Goal: Complete application form: Complete application form

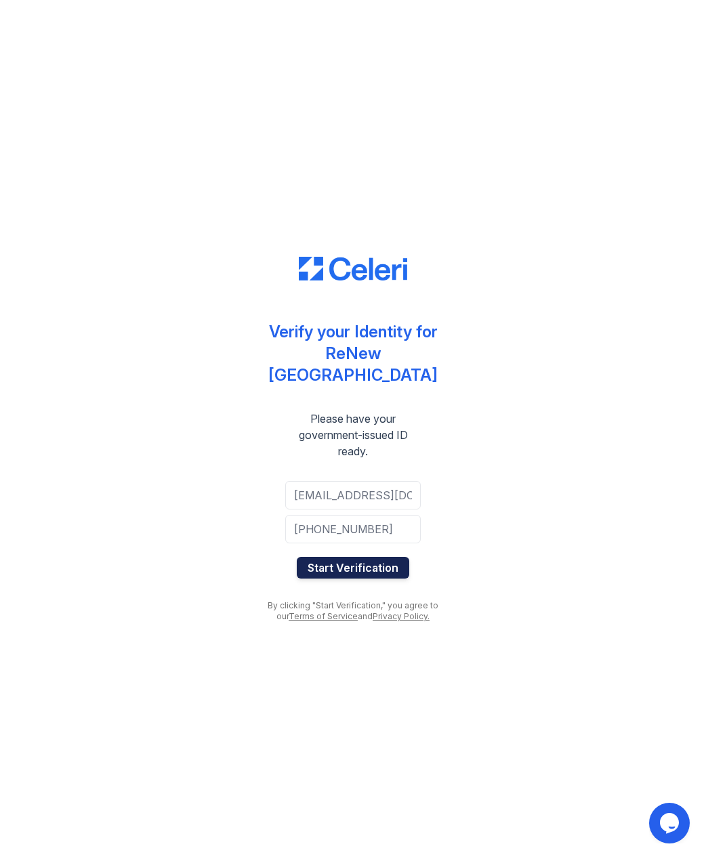
click at [377, 557] on button "Start Verification" at bounding box center [353, 568] width 112 height 22
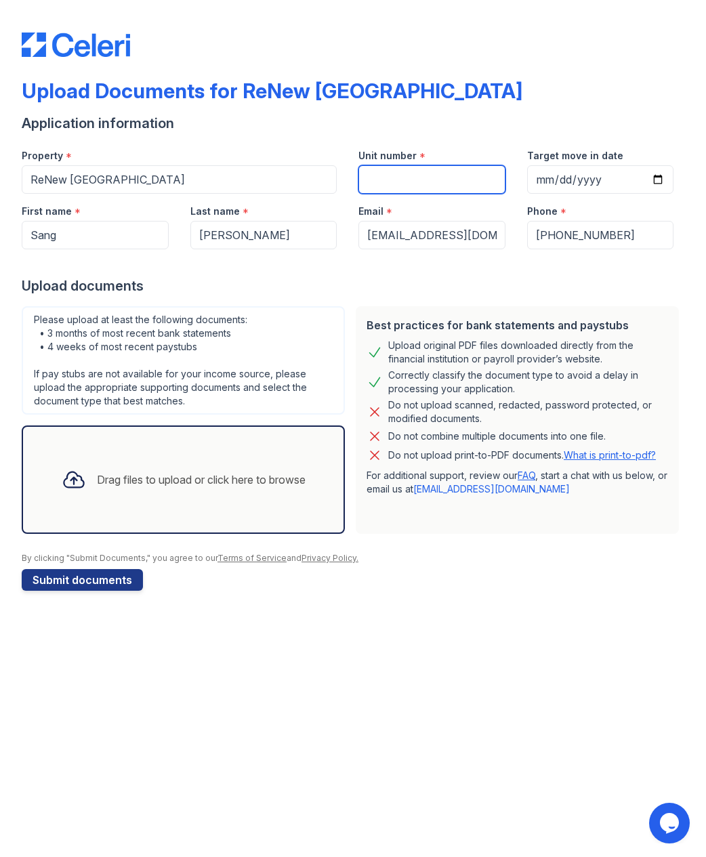
click at [447, 175] on input "Unit number" at bounding box center [431, 179] width 147 height 28
type input "2"
click at [118, 584] on button "Submit documents" at bounding box center [82, 580] width 121 height 22
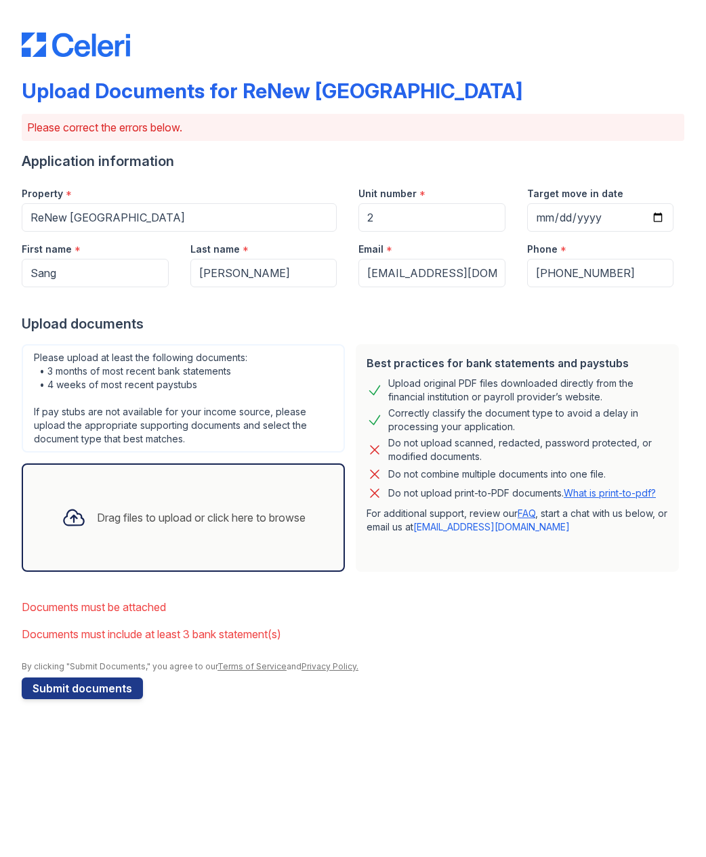
drag, startPoint x: 499, startPoint y: 443, endPoint x: 579, endPoint y: 495, distance: 95.4
click at [566, 494] on div "Best practices for bank statements and paystubs Upload original PDF files downl…" at bounding box center [517, 458] width 323 height 228
click at [616, 496] on link "What is print-to-pdf?" at bounding box center [609, 493] width 92 height 12
click at [156, 501] on div "Drag files to upload or click here to browse" at bounding box center [183, 517] width 265 height 46
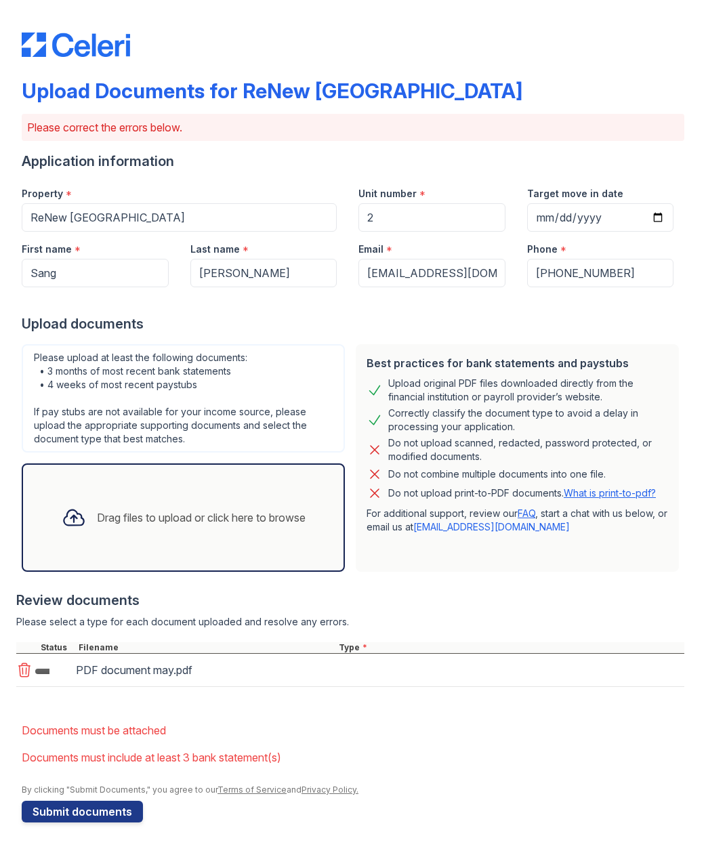
click at [282, 519] on div "Drag files to upload or click here to browse" at bounding box center [201, 517] width 209 height 16
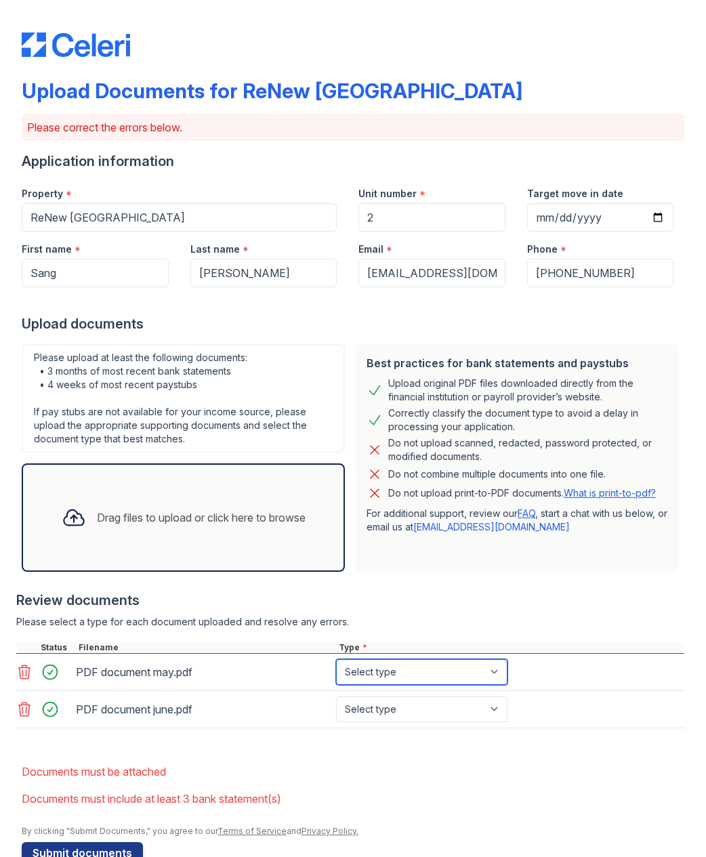
click at [493, 668] on select "Select type Paystub Bank Statement Offer Letter Tax Documents Benefit Award Let…" at bounding box center [421, 672] width 171 height 26
select select "bank_statement"
click at [336, 659] on select "Select type Paystub Bank Statement Offer Letter Tax Documents Benefit Award Let…" at bounding box center [421, 672] width 171 height 26
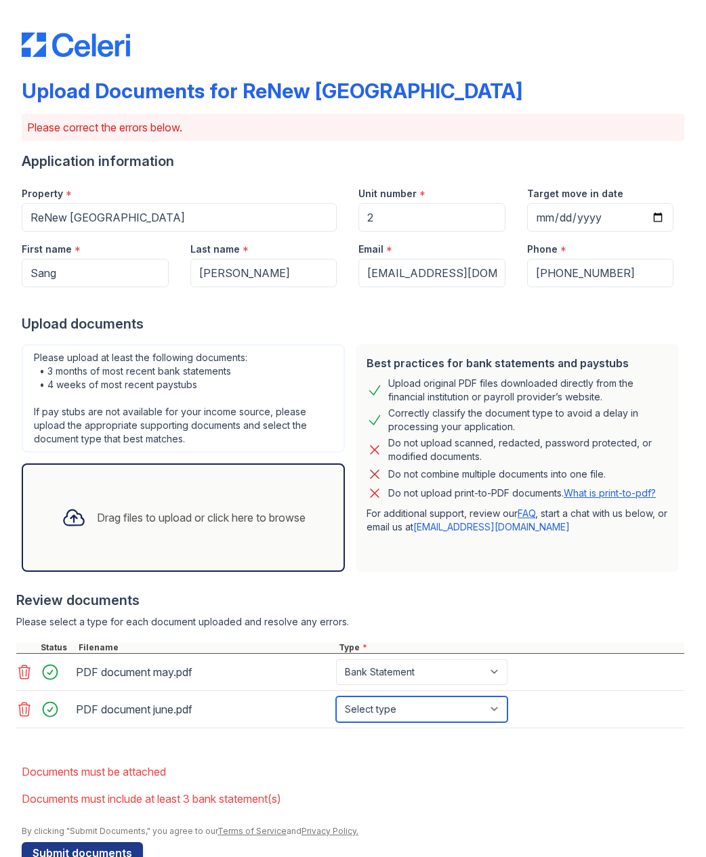
click at [475, 702] on select "Select type Paystub Bank Statement Offer Letter Tax Documents Benefit Award Let…" at bounding box center [421, 709] width 171 height 26
select select "bank_statement"
click at [336, 696] on select "Select type Paystub Bank Statement Offer Letter Tax Documents Benefit Award Let…" at bounding box center [421, 709] width 171 height 26
click at [215, 516] on div "Drag files to upload or click here to browse" at bounding box center [201, 517] width 209 height 16
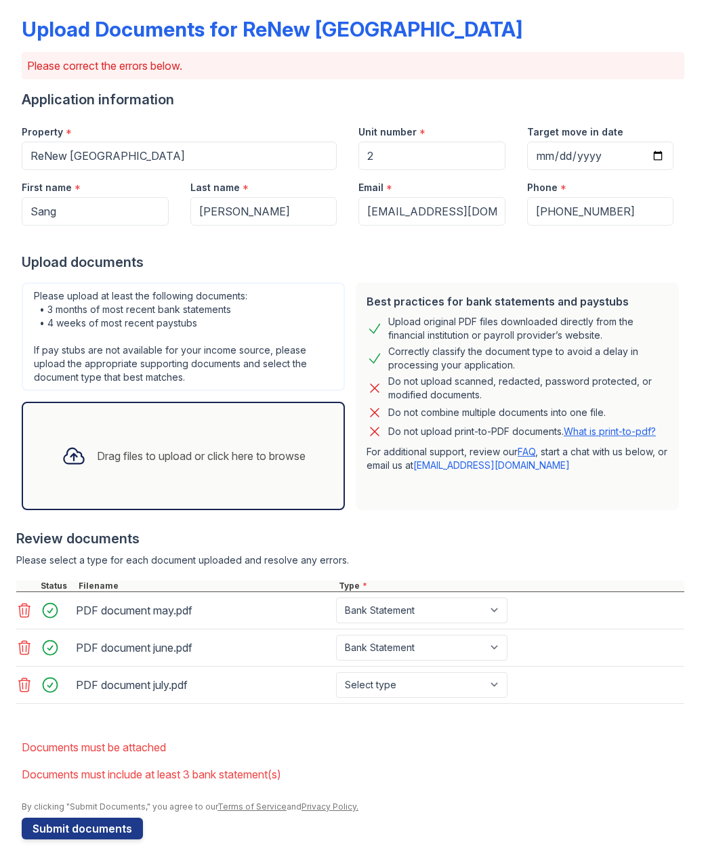
scroll to position [67, 0]
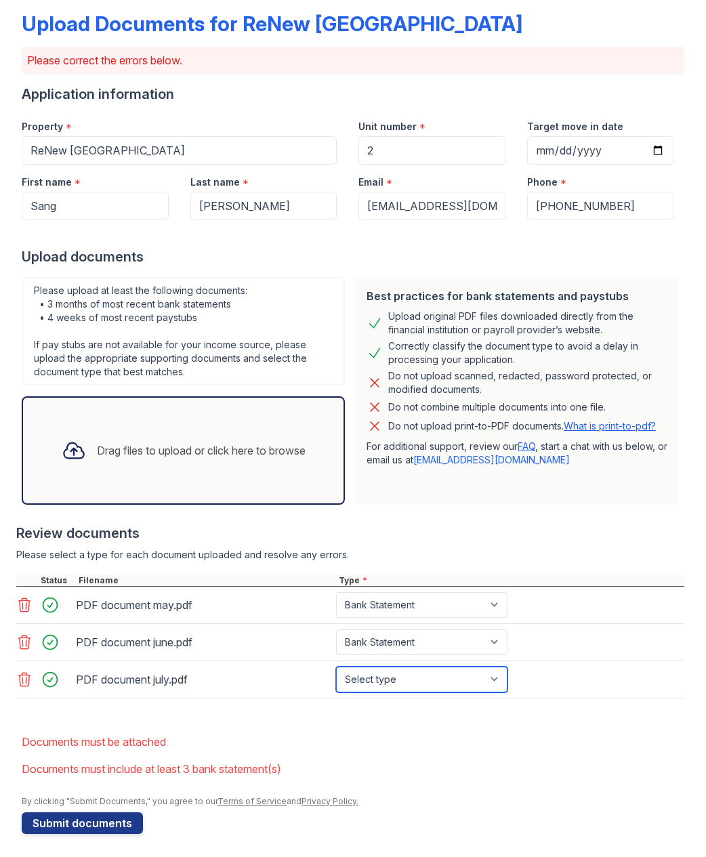
drag, startPoint x: 470, startPoint y: 667, endPoint x: 463, endPoint y: 675, distance: 10.5
click at [467, 668] on select "Select type Paystub Bank Statement Offer Letter Tax Documents Benefit Award Let…" at bounding box center [421, 679] width 171 height 26
select select "bank_statement"
click at [336, 666] on select "Select type Paystub Bank Statement Offer Letter Tax Documents Benefit Award Let…" at bounding box center [421, 679] width 171 height 26
click at [558, 728] on li "Documents must be attached" at bounding box center [353, 741] width 662 height 27
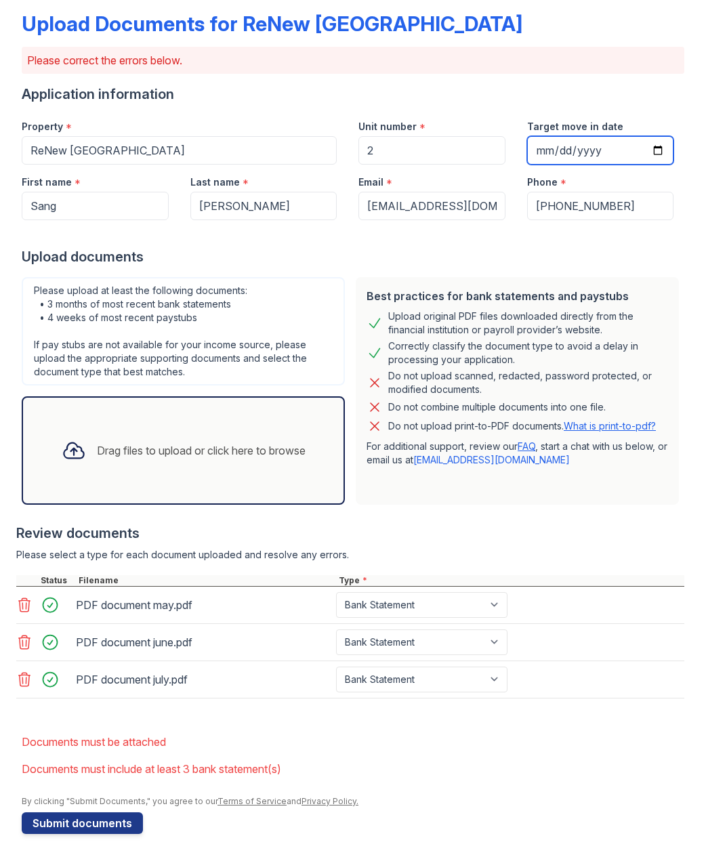
click at [575, 144] on input "Target move in date" at bounding box center [600, 150] width 147 height 28
click at [540, 150] on input "Target move in date" at bounding box center [600, 150] width 147 height 28
type input "0019-09-03"
type input "2025-09-03"
click at [591, 261] on div "Upload documents" at bounding box center [353, 256] width 662 height 19
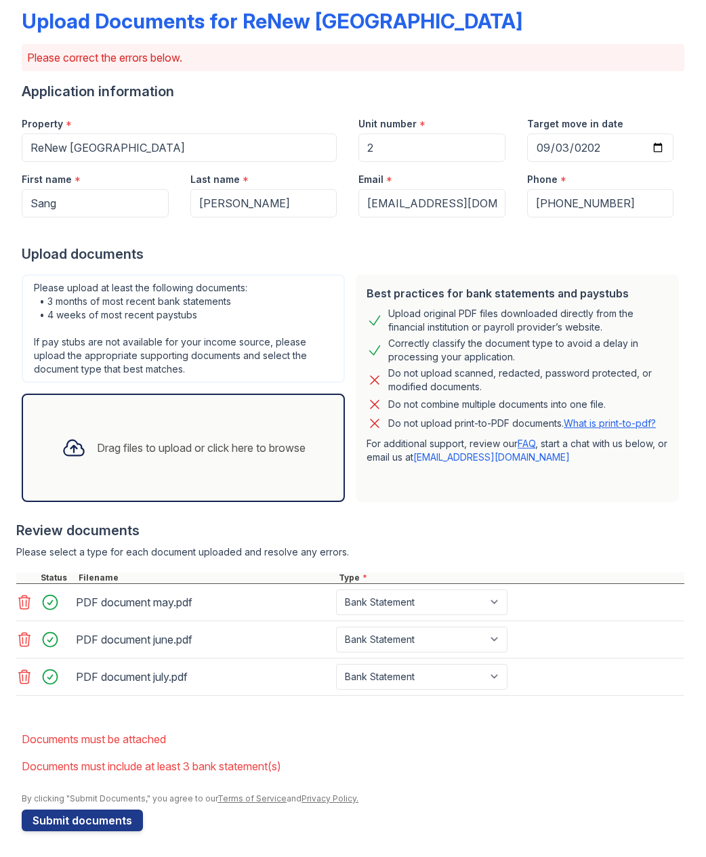
scroll to position [71, 0]
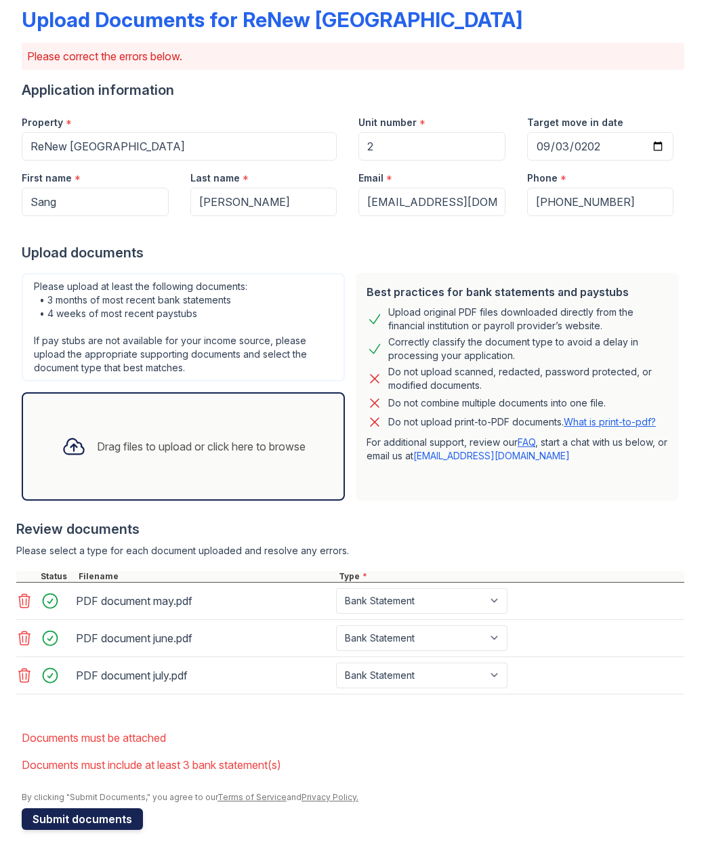
click at [123, 818] on button "Submit documents" at bounding box center [82, 819] width 121 height 22
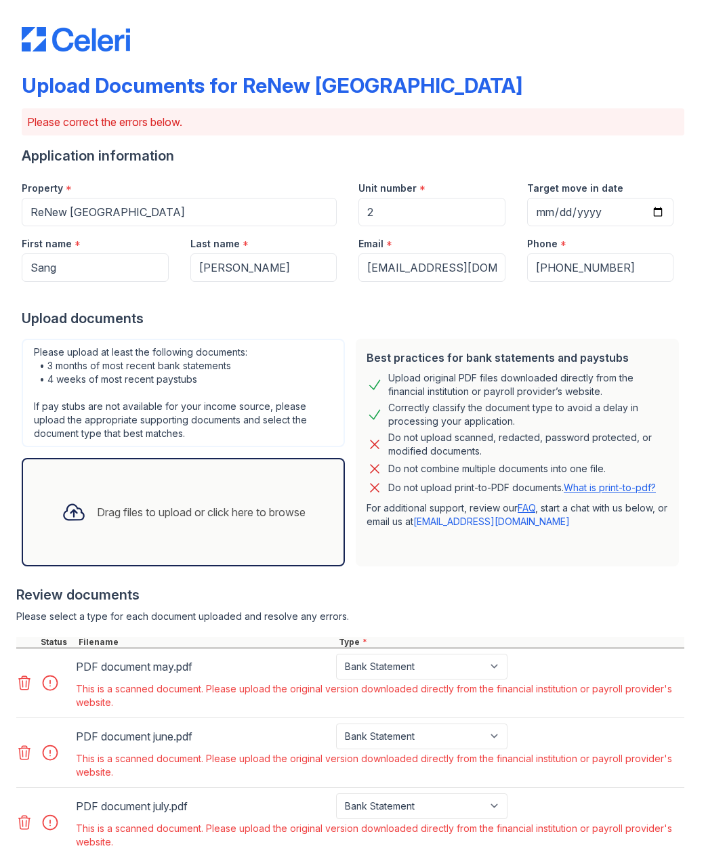
scroll to position [0, 0]
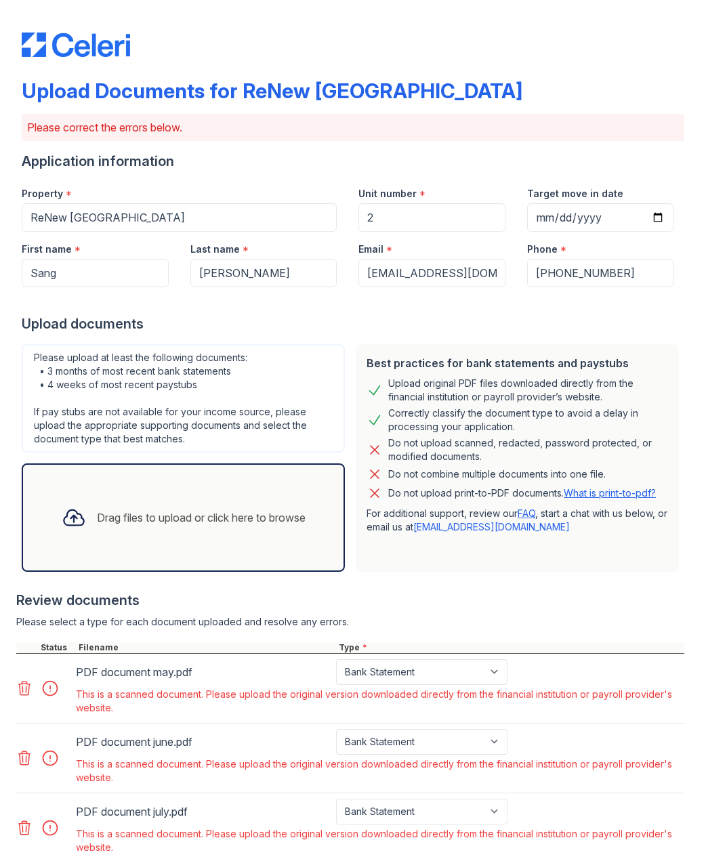
click at [189, 504] on div "Drag files to upload or click here to browse" at bounding box center [183, 517] width 265 height 46
click at [410, 551] on div "Best practices for bank statements and paystubs Upload original PDF files downl…" at bounding box center [517, 458] width 323 height 228
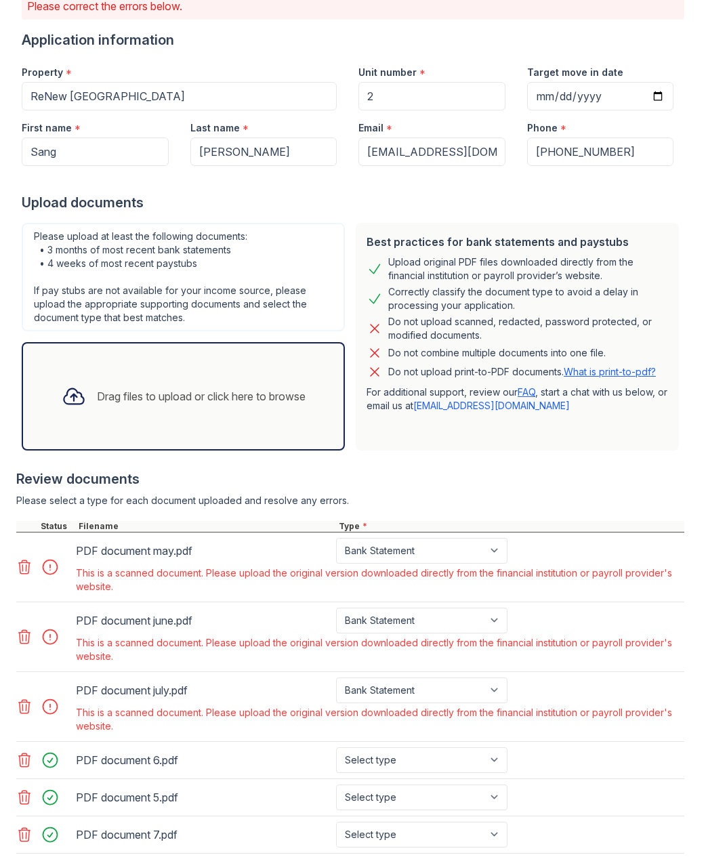
scroll to position [210, 0]
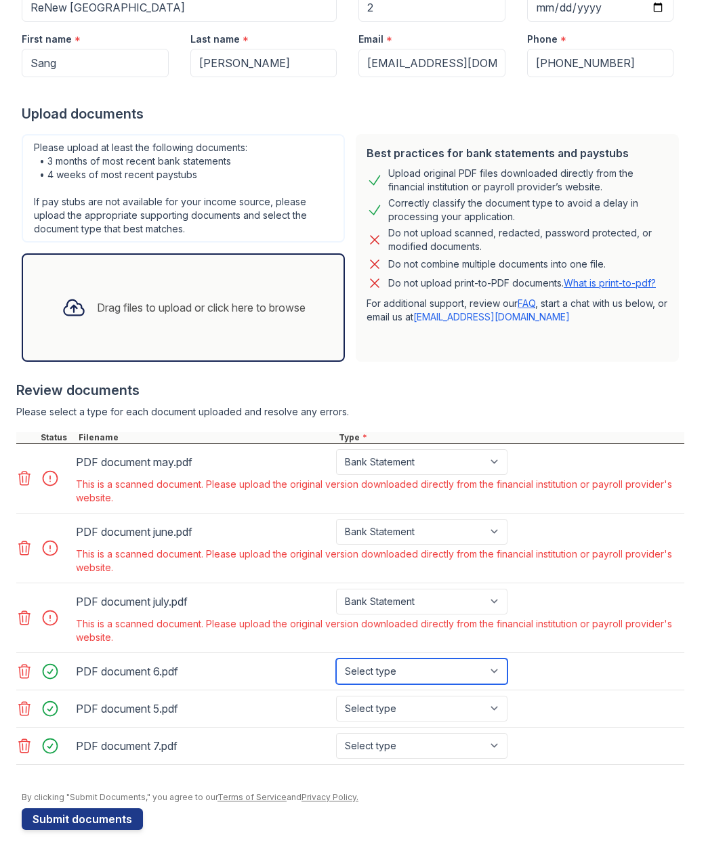
click at [456, 671] on select "Select type Paystub Bank Statement Offer Letter Tax Documents Benefit Award Let…" at bounding box center [421, 671] width 171 height 26
select select "bank_statement"
click at [336, 658] on select "Select type Paystub Bank Statement Offer Letter Tax Documents Benefit Award Let…" at bounding box center [421, 671] width 171 height 26
click at [429, 704] on select "Select type Paystub Bank Statement Offer Letter Tax Documents Benefit Award Let…" at bounding box center [421, 709] width 171 height 26
select select "bank_statement"
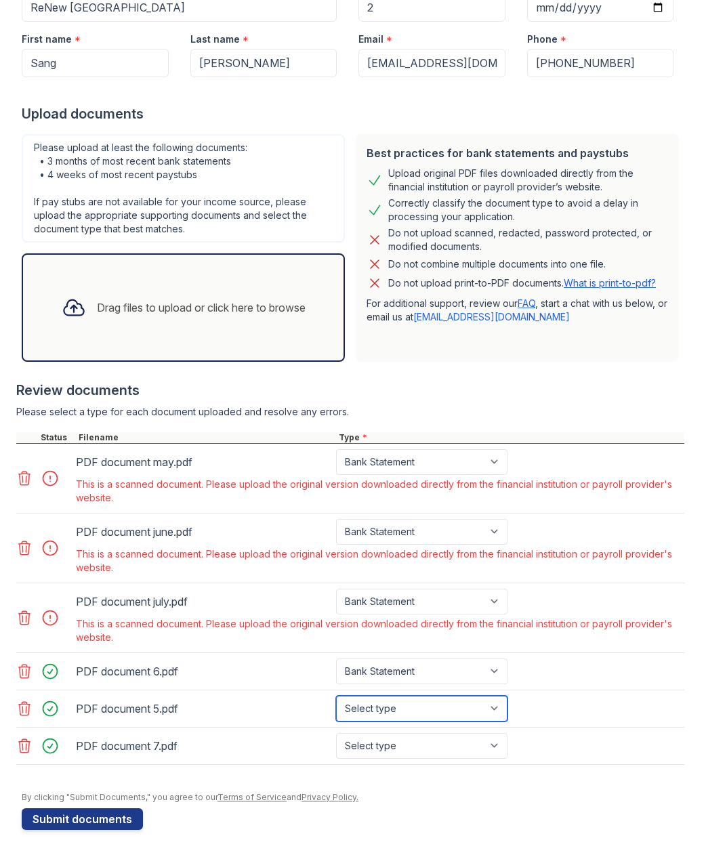
click at [336, 696] on select "Select type Paystub Bank Statement Offer Letter Tax Documents Benefit Award Let…" at bounding box center [421, 709] width 171 height 26
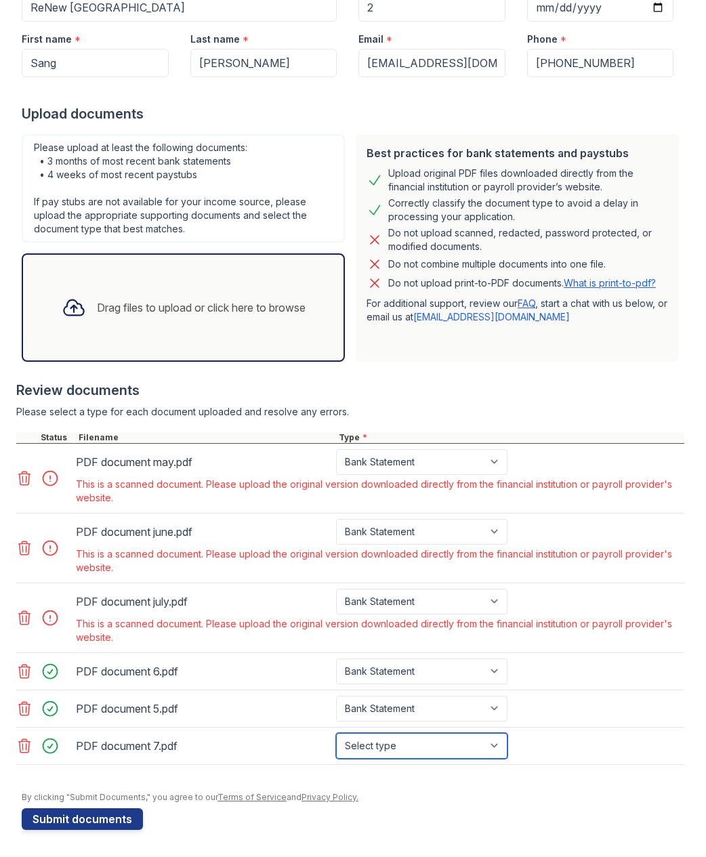
drag, startPoint x: 411, startPoint y: 740, endPoint x: 412, endPoint y: 750, distance: 9.5
click at [408, 744] on select "Select type Paystub Bank Statement Offer Letter Tax Documents Benefit Award Let…" at bounding box center [421, 746] width 171 height 26
select select "bank_statement"
click at [336, 733] on select "Select type Paystub Bank Statement Offer Letter Tax Documents Benefit Award Let…" at bounding box center [421, 746] width 171 height 26
click at [619, 798] on div "By clicking "Submit Documents," you agree to our Terms of Service and Privacy P…" at bounding box center [353, 797] width 662 height 11
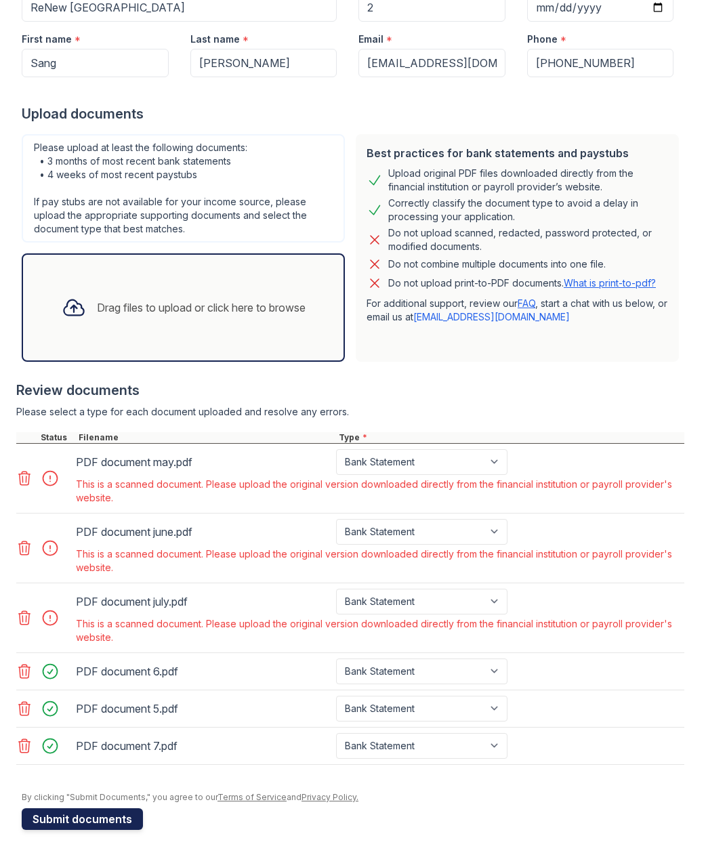
click at [125, 817] on button "Submit documents" at bounding box center [82, 819] width 121 height 22
click at [24, 618] on icon at bounding box center [24, 618] width 16 height 16
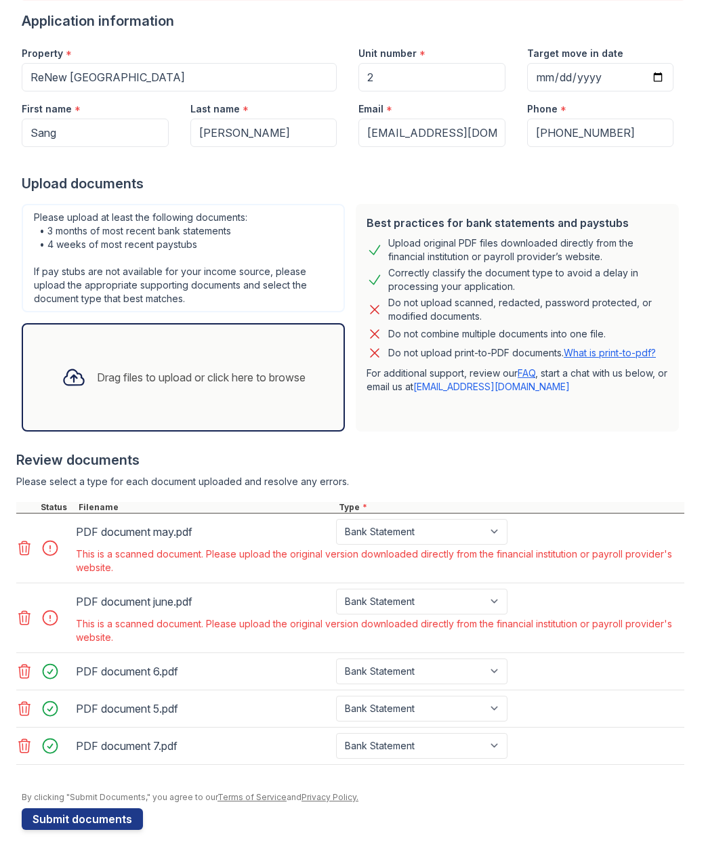
click at [22, 548] on icon at bounding box center [24, 548] width 16 height 16
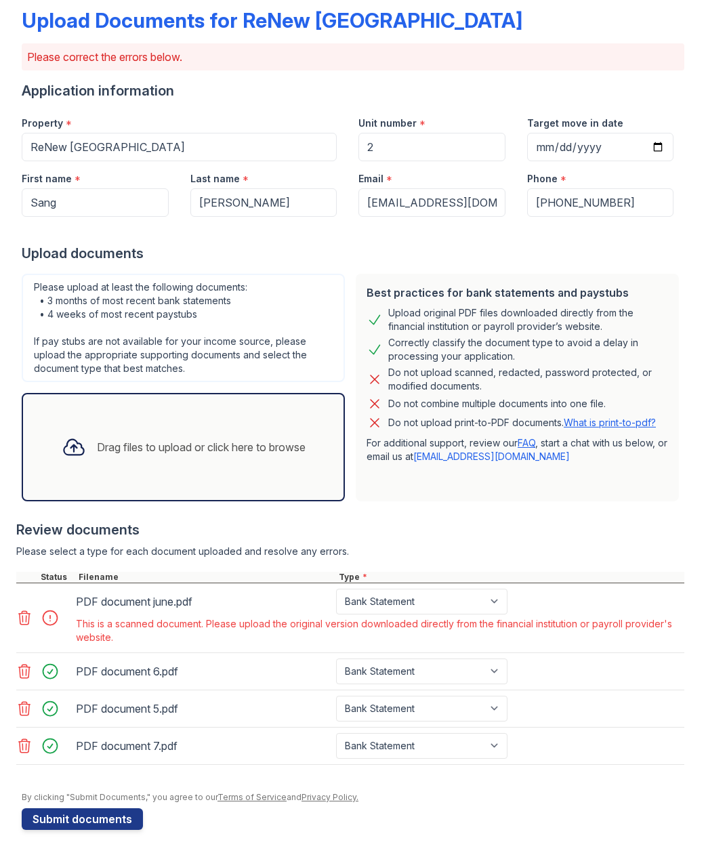
click at [26, 614] on icon at bounding box center [24, 618] width 16 height 16
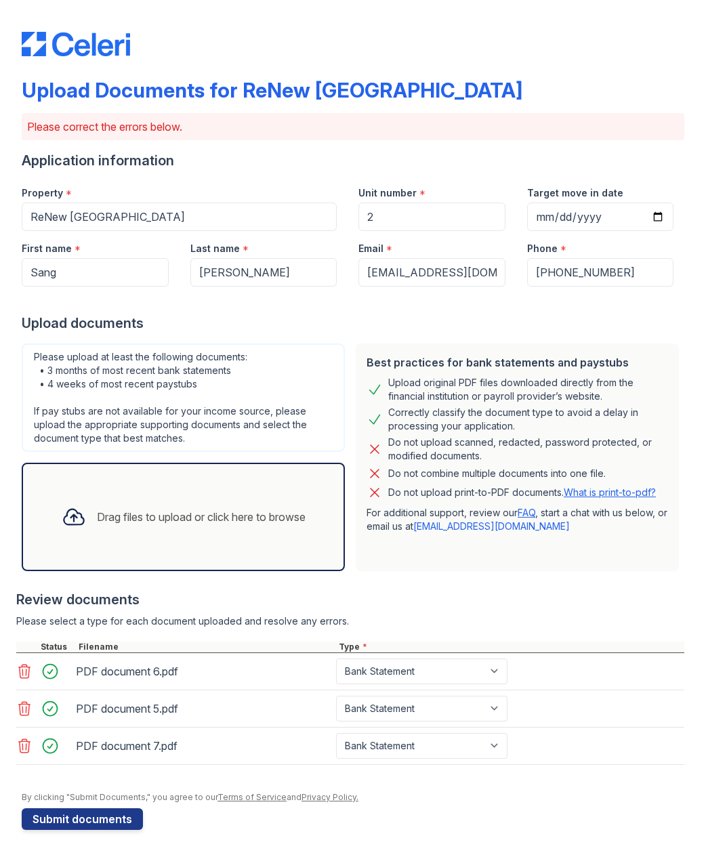
scroll to position [1, 0]
click at [119, 815] on button "Submit documents" at bounding box center [82, 819] width 121 height 22
